Goal: Task Accomplishment & Management: Complete application form

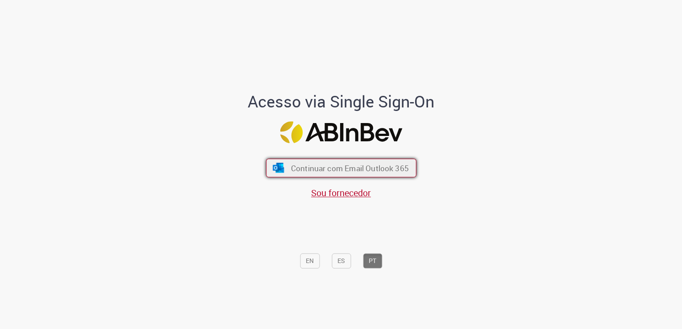
click at [383, 165] on span "Continuar com Email Outlook 365" at bounding box center [350, 168] width 118 height 10
click at [350, 162] on button "Continuar com Email Outlook 365" at bounding box center [341, 168] width 150 height 19
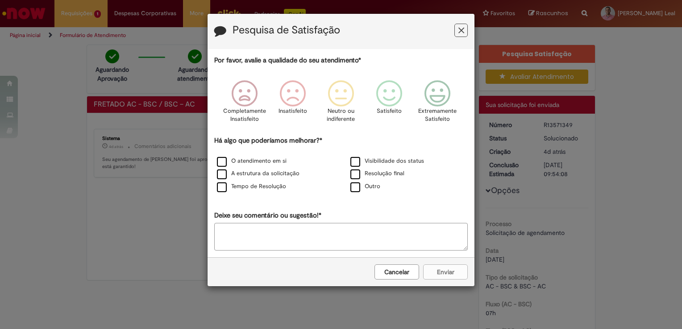
click at [462, 29] on icon "Feedback" at bounding box center [462, 30] width 6 height 9
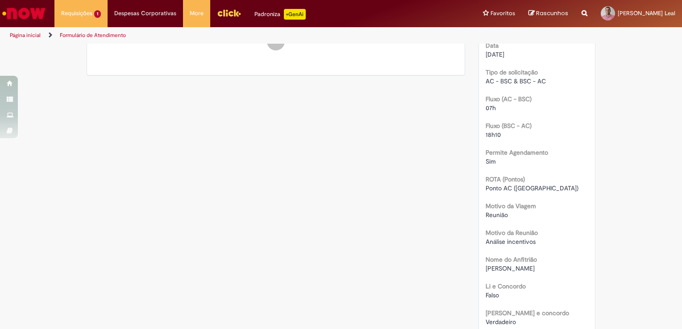
scroll to position [220, 0]
